Goal: Task Accomplishment & Management: Manage account settings

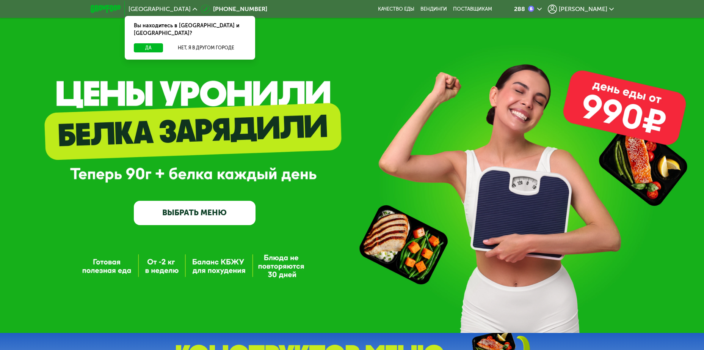
drag, startPoint x: 111, startPoint y: 270, endPoint x: 135, endPoint y: 274, distance: 24.7
click at [135, 274] on div "GrowFood — доставка правильного питания ВЫБРАТЬ МЕНЮ" at bounding box center [352, 166] width 704 height 332
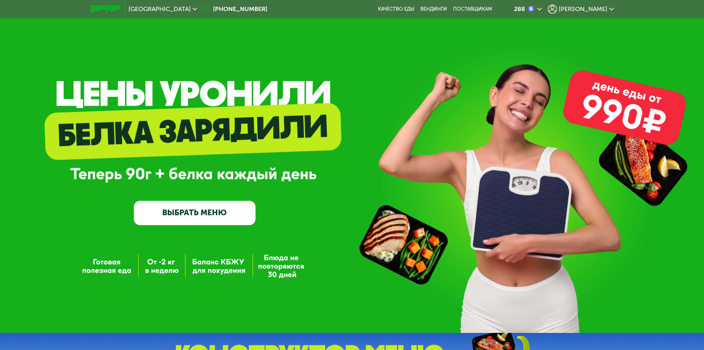
click at [169, 274] on div "GrowFood — доставка правильного питания ВЫБРАТЬ МЕНЮ" at bounding box center [352, 166] width 704 height 332
click at [105, 215] on div "GrowFood — доставка правильного питания ВЫБРАТЬ МЕНЮ" at bounding box center [352, 169] width 704 height 113
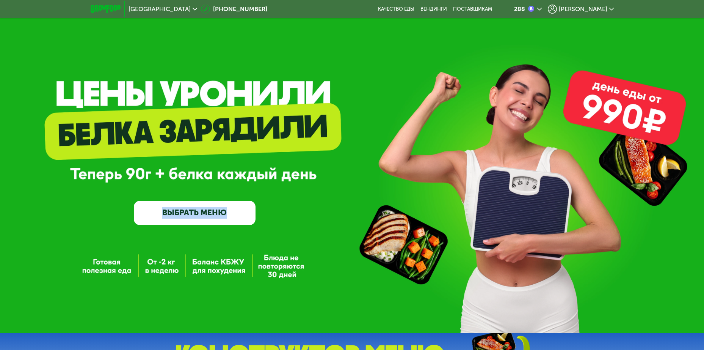
drag, startPoint x: 105, startPoint y: 215, endPoint x: 110, endPoint y: 91, distance: 123.7
click at [110, 91] on div "GrowFood — доставка правильного питания ВЫБРАТЬ МЕНЮ" at bounding box center [352, 166] width 704 height 332
click at [105, 187] on div "GrowFood — доставка правильного питания ВЫБРАТЬ МЕНЮ" at bounding box center [352, 169] width 704 height 113
click at [611, 8] on icon at bounding box center [611, 9] width 5 height 5
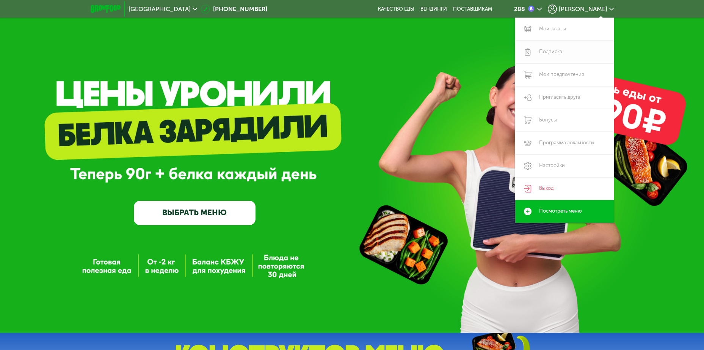
click at [554, 49] on link "Подписка" at bounding box center [564, 52] width 99 height 23
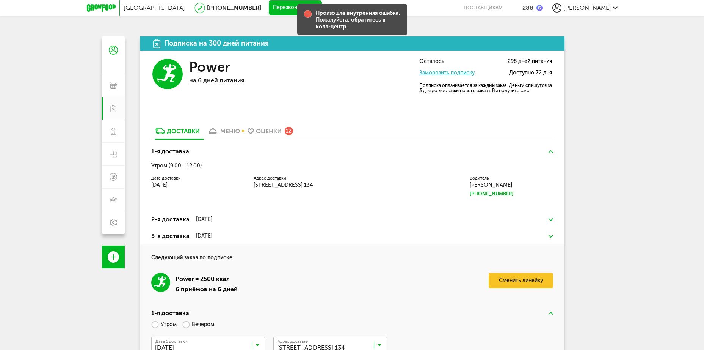
click at [228, 130] on div "меню" at bounding box center [230, 130] width 20 height 7
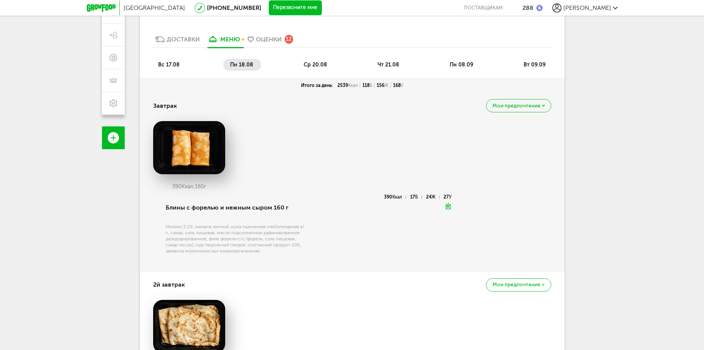
scroll to position [91, 0]
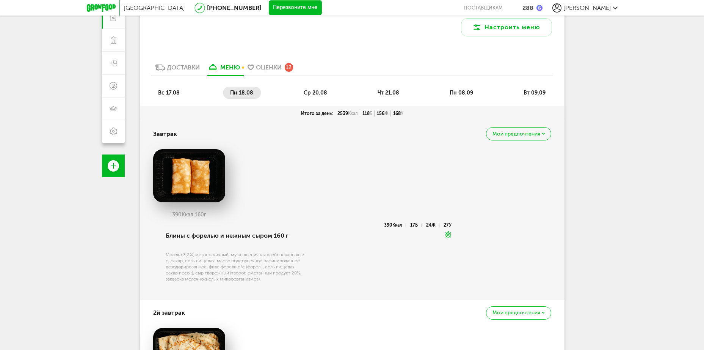
click at [175, 90] on span "вс 17.08" at bounding box center [169, 92] width 22 height 6
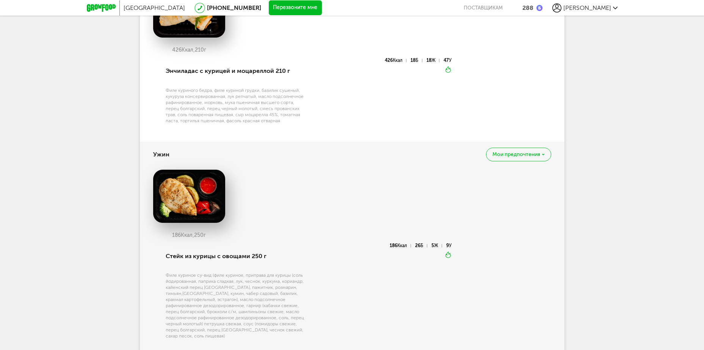
scroll to position [898, 0]
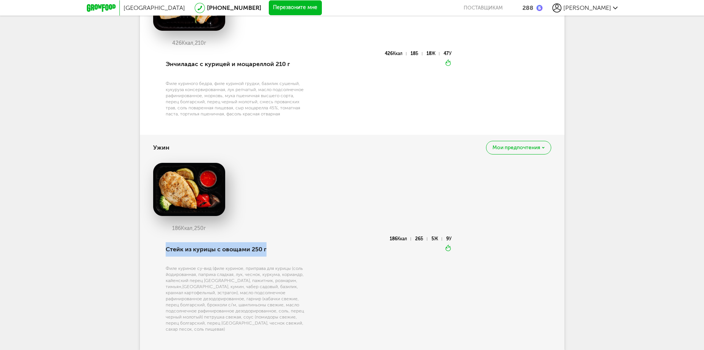
drag, startPoint x: 268, startPoint y: 244, endPoint x: 175, endPoint y: 251, distance: 93.5
click at [158, 251] on div "[PERSON_NAME] из курицы с овощами 250 г 186 Ккал 26 Б 5 Ж 9 У Вкуснее разогреть" at bounding box center [302, 288] width 299 height 104
click at [240, 256] on div "Стейк из курицы с овощами 250 г" at bounding box center [237, 249] width 142 height 26
drag, startPoint x: 585, startPoint y: 57, endPoint x: 597, endPoint y: 15, distance: 43.7
